Goal: Task Accomplishment & Management: Manage account settings

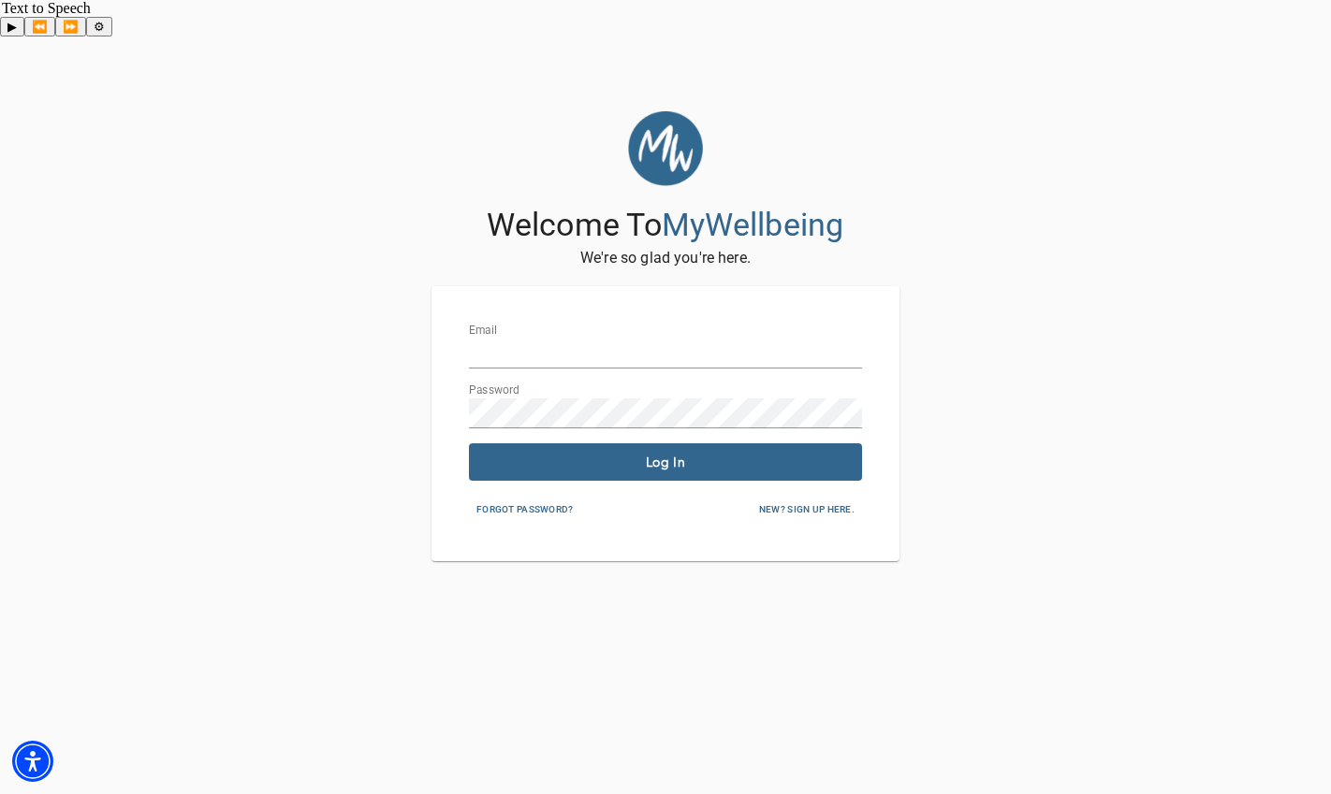
type input "[EMAIL_ADDRESS][DOMAIN_NAME]"
click at [761, 454] on span "Log In" at bounding box center [665, 463] width 378 height 18
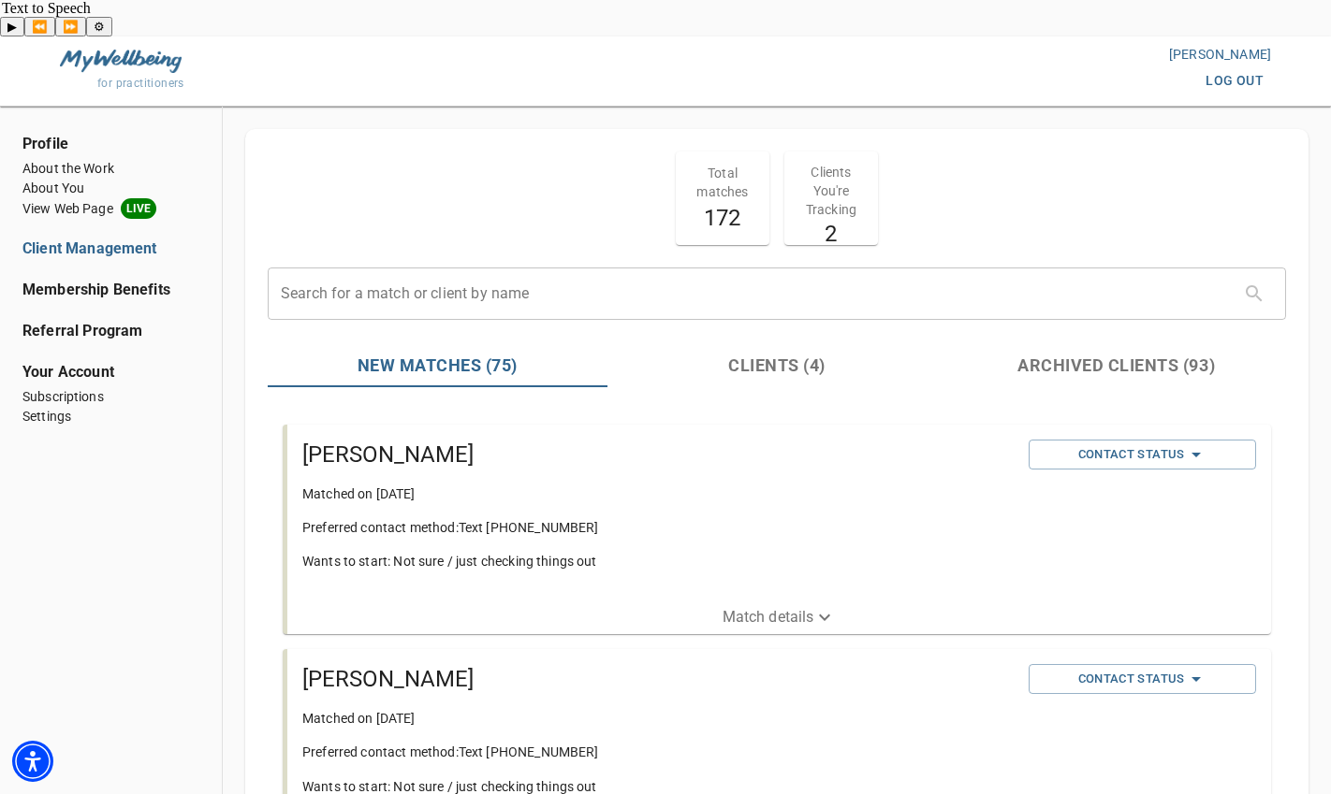
click at [774, 601] on button "Match details" at bounding box center [778, 618] width 983 height 34
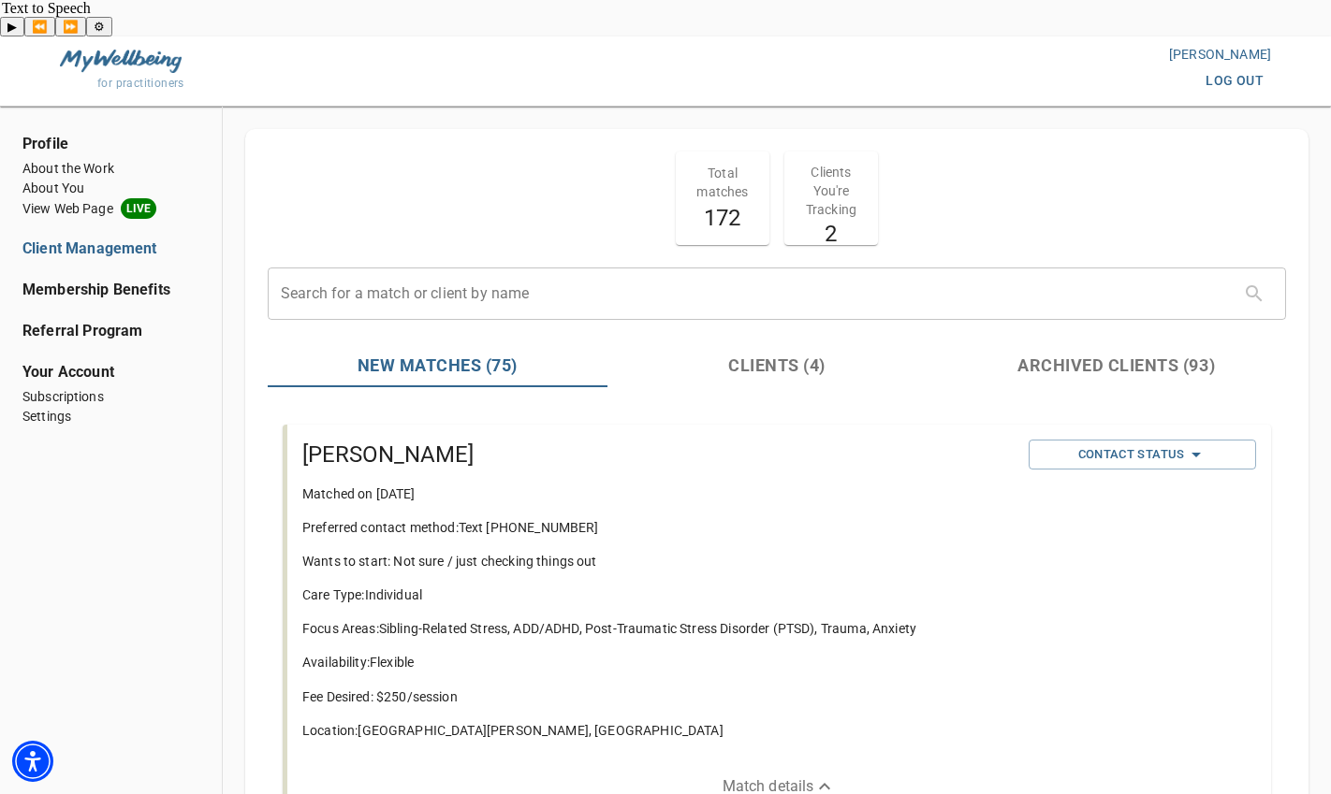
click at [1069, 425] on div "[PERSON_NAME] Matched on [DATE] Preferred contact method: Text [PHONE_NUMBER] W…" at bounding box center [778, 597] width 983 height 344
click at [1085, 444] on span "Contact Status" at bounding box center [1142, 455] width 209 height 22
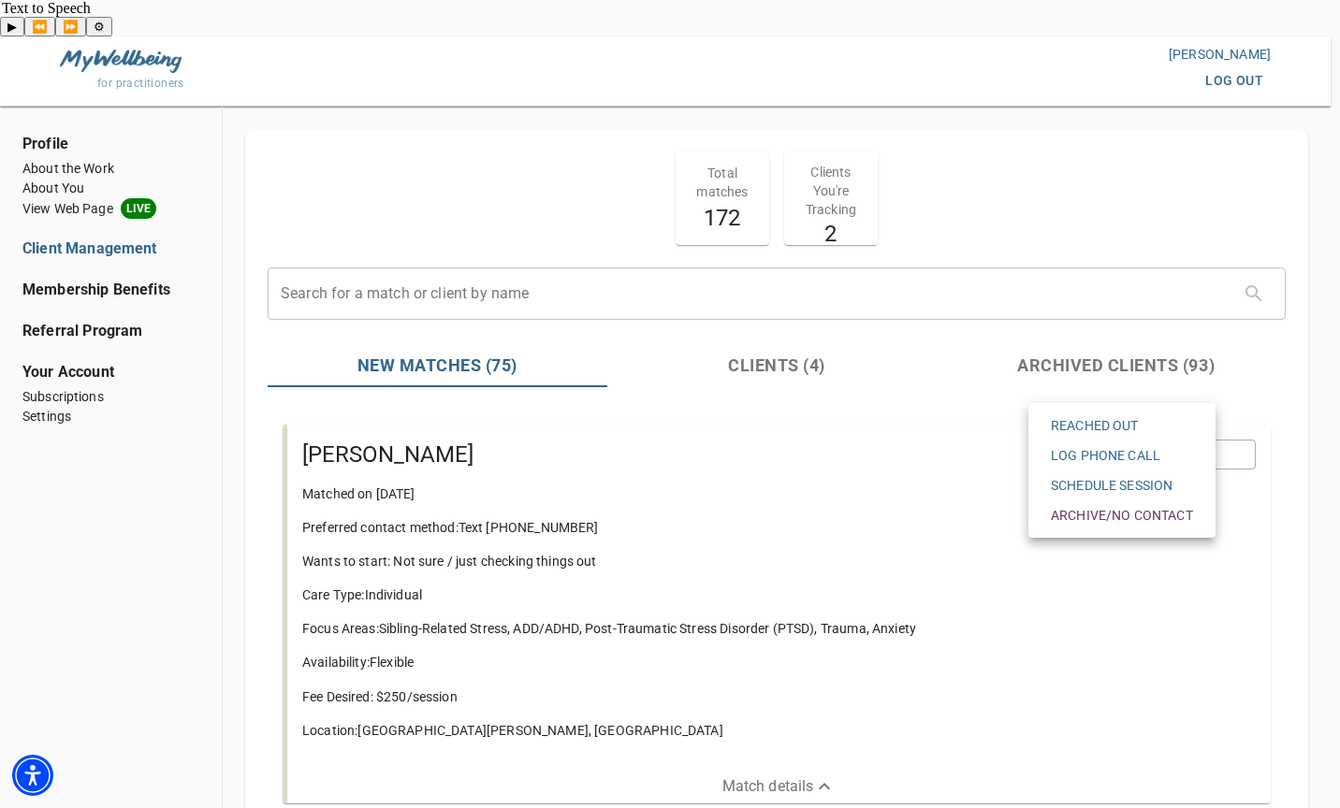
click at [1095, 434] on span "Reached Out" at bounding box center [1122, 425] width 142 height 19
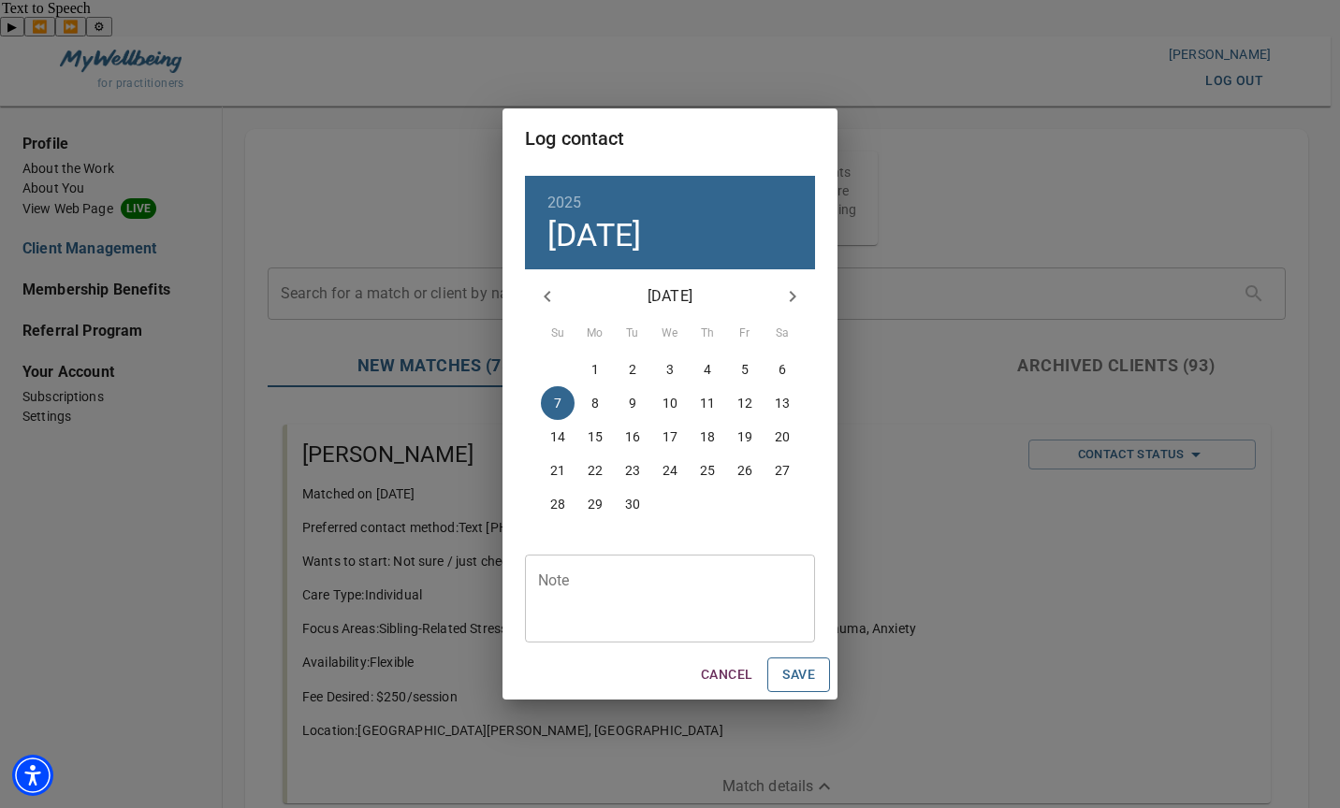
click at [822, 678] on button "Save" at bounding box center [798, 675] width 63 height 35
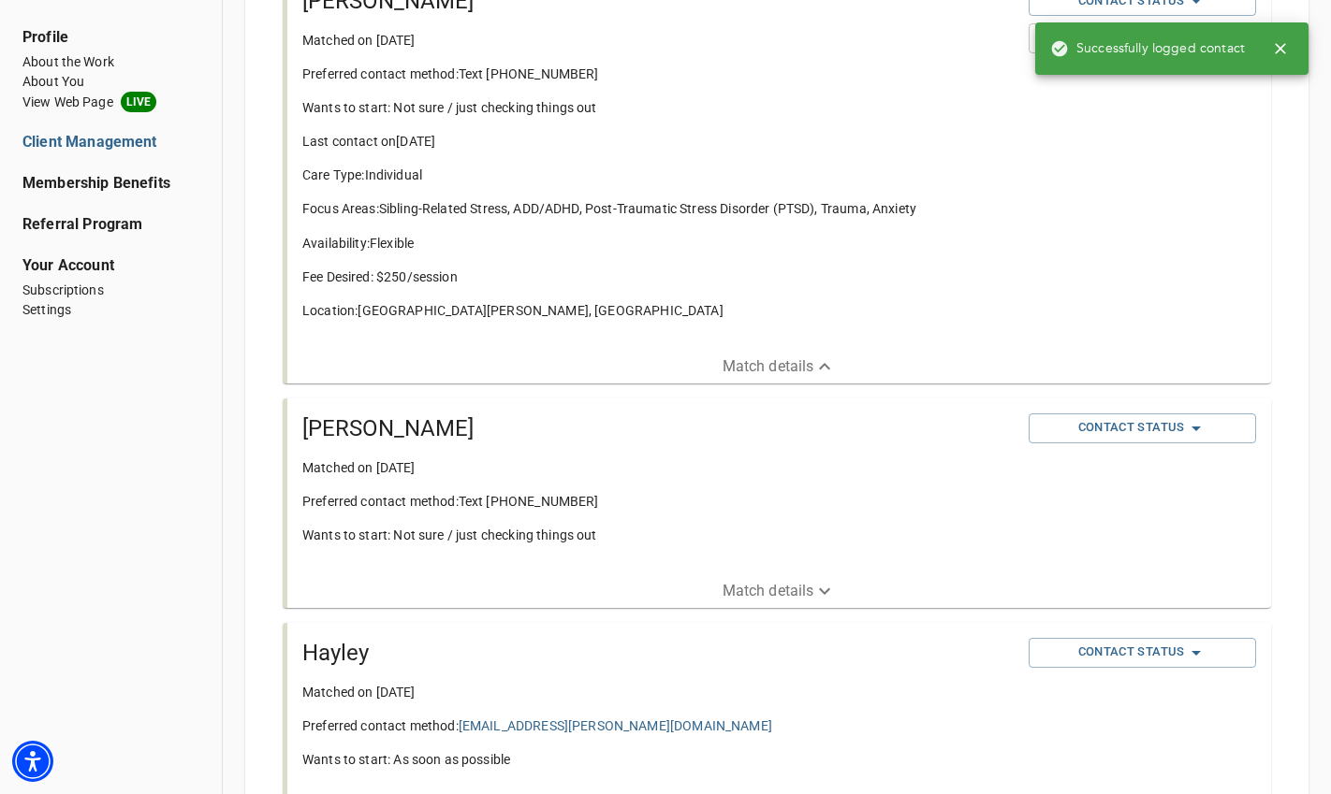
scroll to position [561, 0]
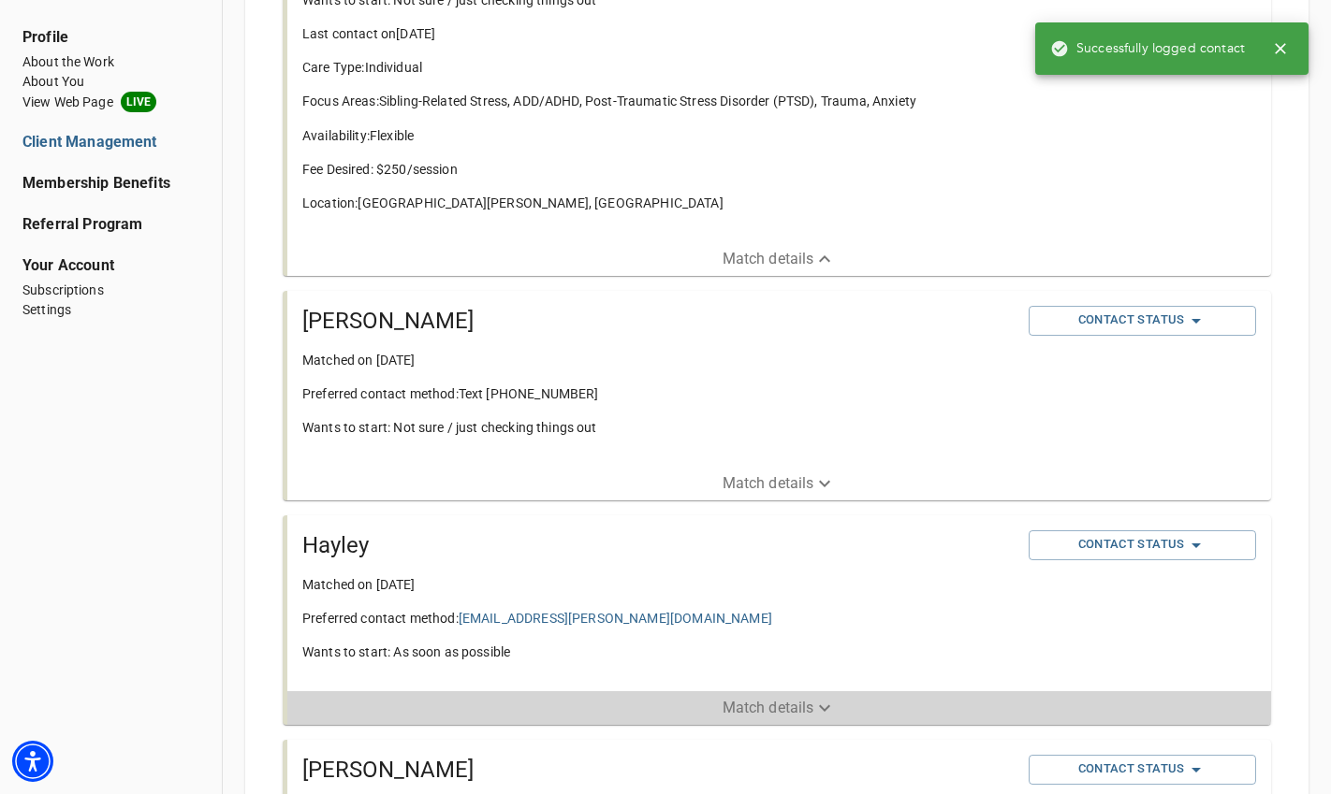
click at [763, 697] on p "Match details" at bounding box center [768, 708] width 92 height 22
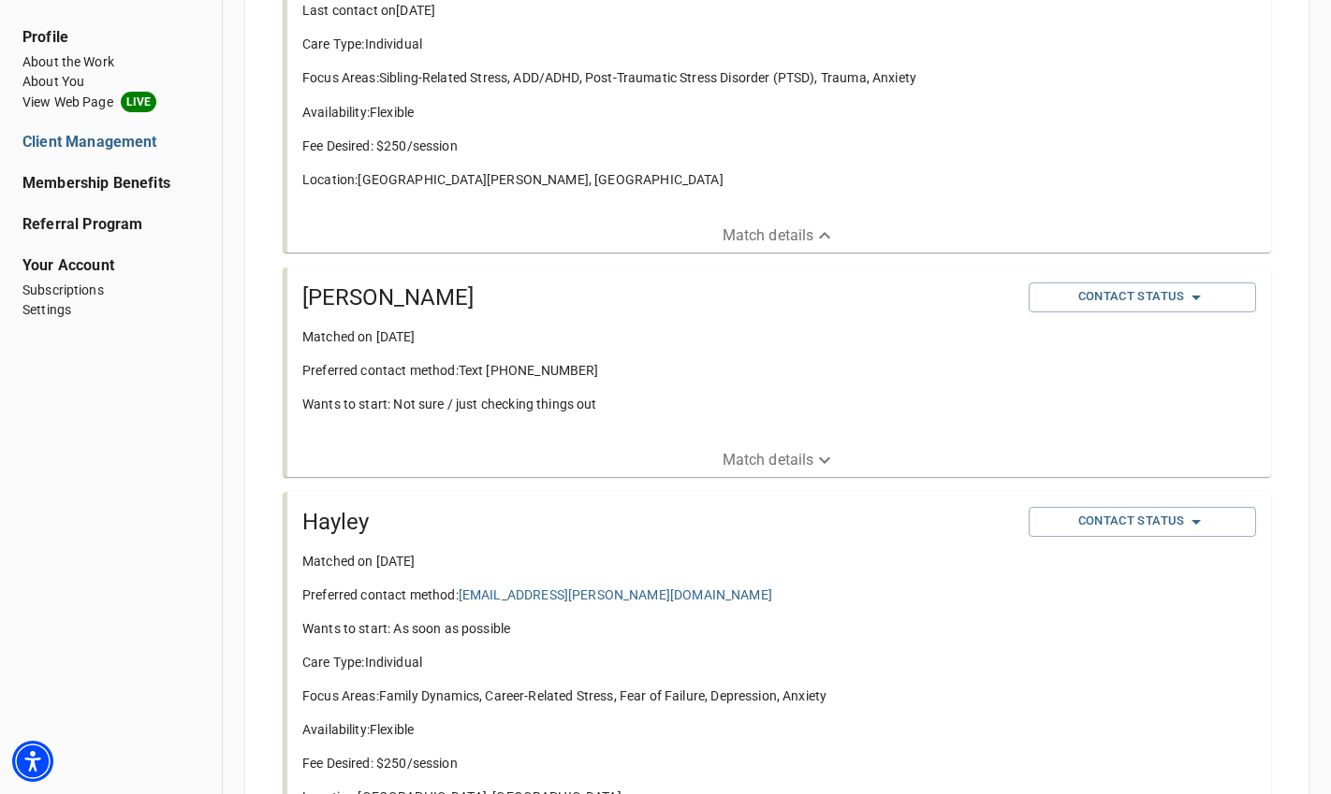
scroll to position [374, 0]
